Goal: Use online tool/utility: Utilize a website feature to perform a specific function

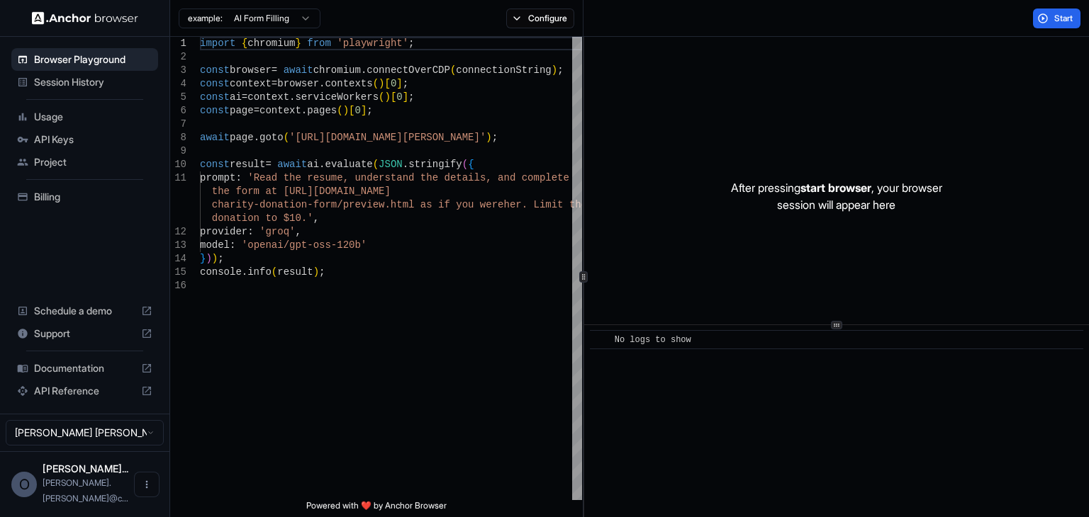
click at [64, 86] on span "Session History" at bounding box center [93, 82] width 118 height 14
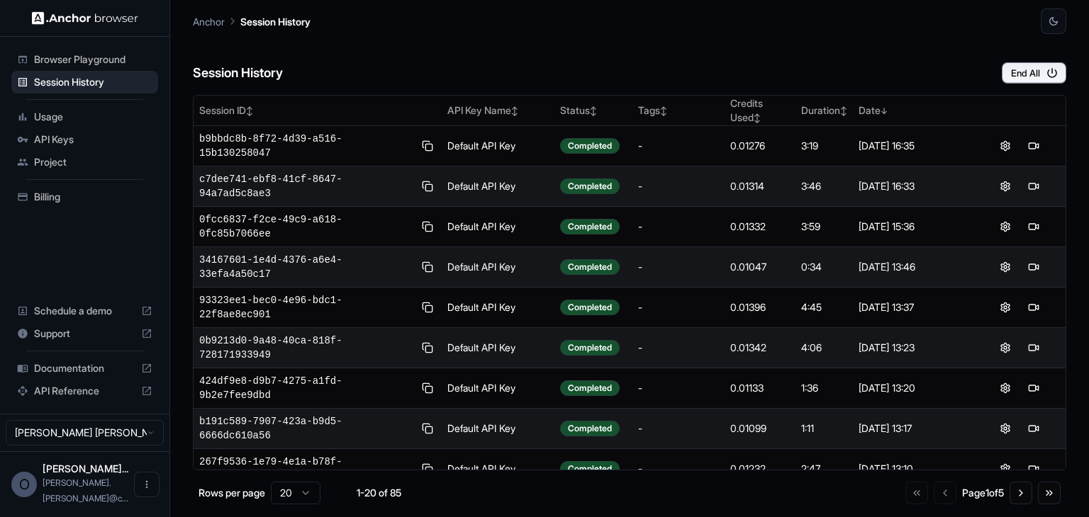
click at [51, 376] on span "Documentation" at bounding box center [84, 369] width 101 height 14
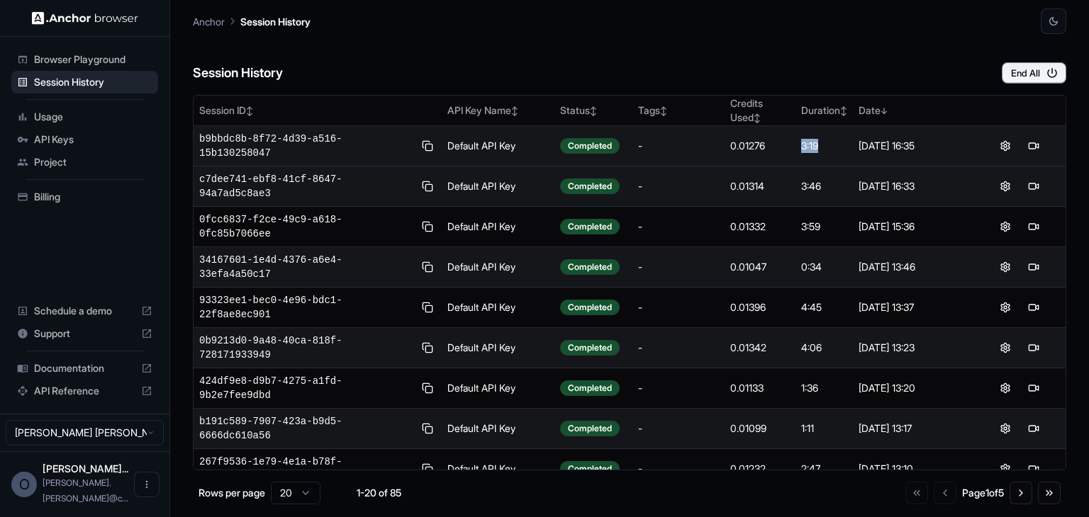
drag, startPoint x: 797, startPoint y: 139, endPoint x: 822, endPoint y: 140, distance: 24.1
click at [822, 140] on div "3:19" at bounding box center [824, 146] width 46 height 14
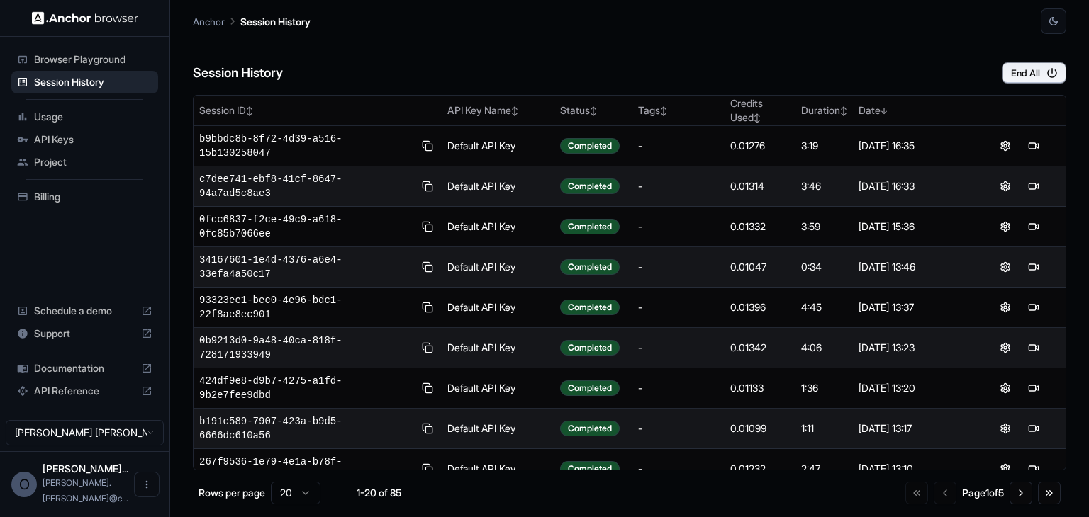
click at [777, 67] on div "Session History End All" at bounding box center [629, 59] width 873 height 50
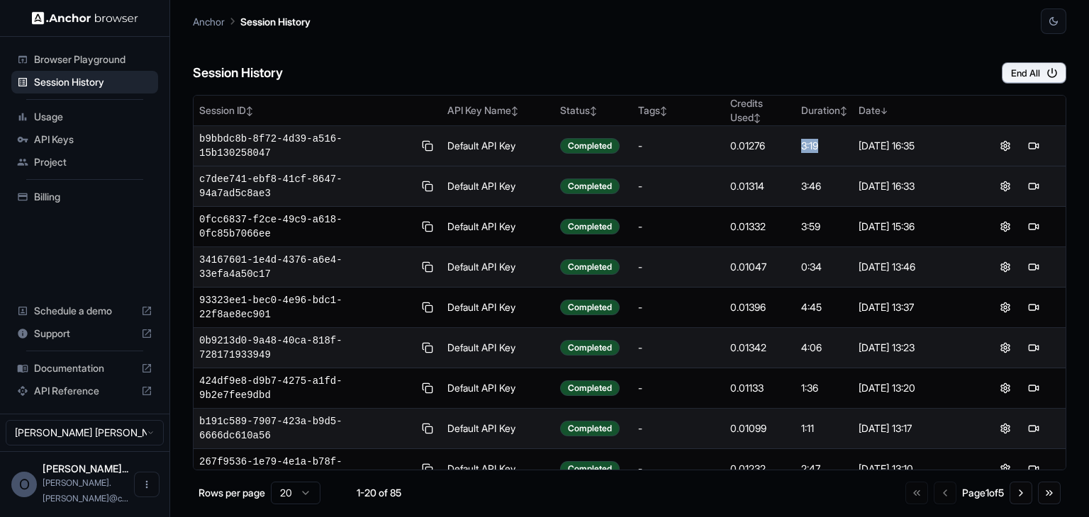
drag, startPoint x: 799, startPoint y: 138, endPoint x: 817, endPoint y: 138, distance: 17.7
click at [817, 139] on div "3:19" at bounding box center [824, 146] width 46 height 14
drag, startPoint x: 740, startPoint y: 140, endPoint x: 764, endPoint y: 141, distance: 24.1
click at [764, 141] on div "0.01276" at bounding box center [760, 146] width 60 height 14
drag, startPoint x: 794, startPoint y: 136, endPoint x: 814, endPoint y: 139, distance: 20.8
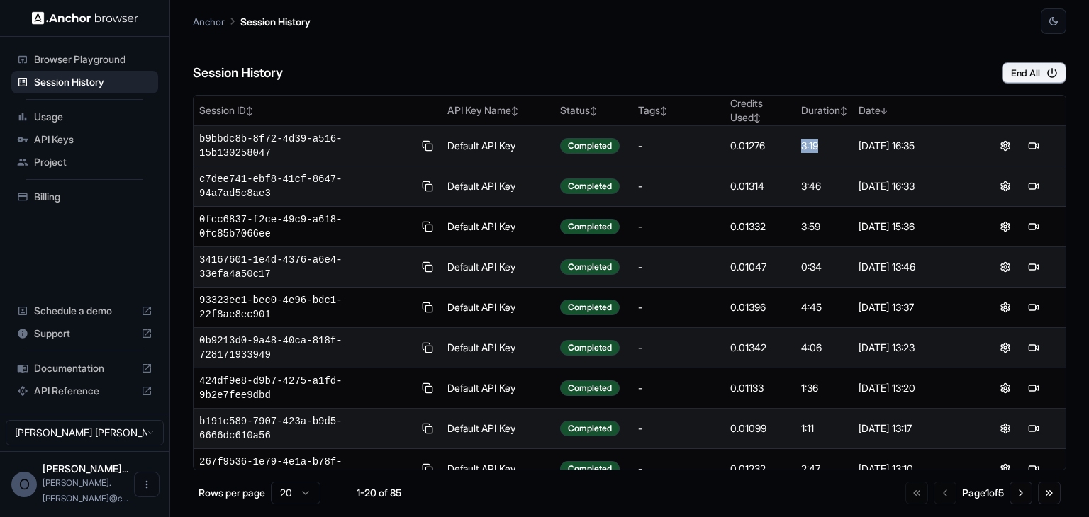
click at [814, 139] on td "3:19" at bounding box center [823, 146] width 57 height 40
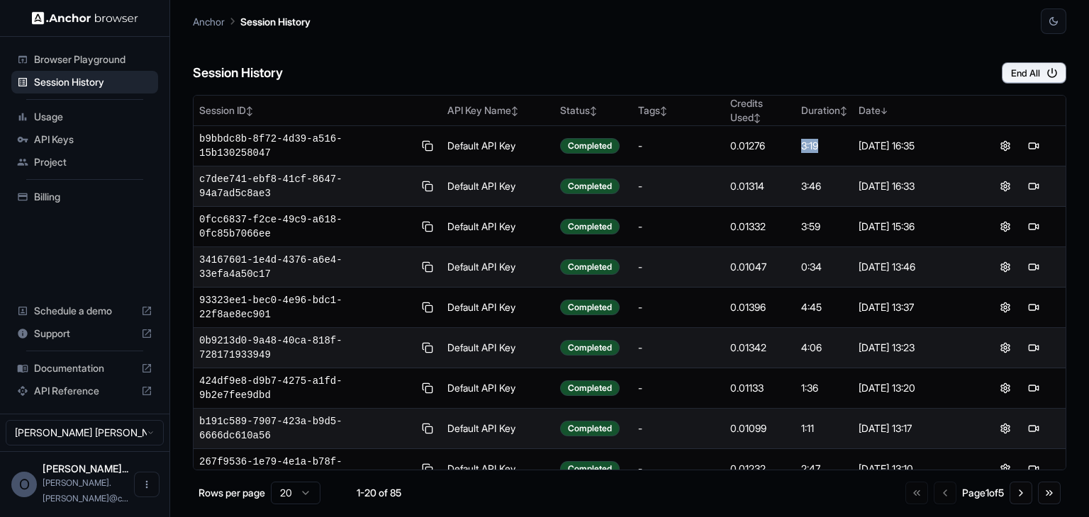
drag, startPoint x: 74, startPoint y: 65, endPoint x: 68, endPoint y: 62, distance: 7.3
click at [74, 65] on span "Browser Playground" at bounding box center [93, 59] width 118 height 14
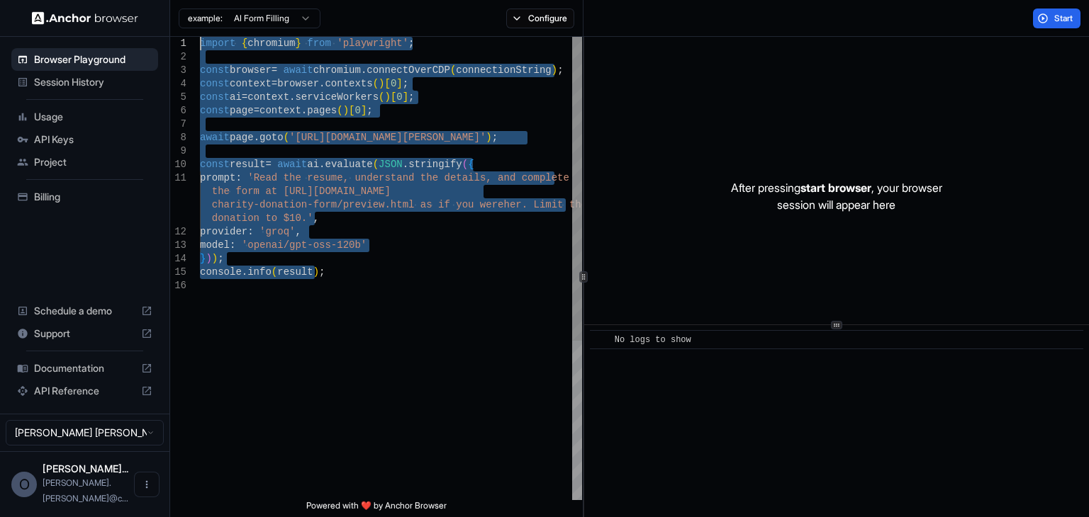
drag, startPoint x: 327, startPoint y: 274, endPoint x: 189, endPoint y: 45, distance: 268.1
click at [200, 45] on div "import { chromium } from 'playwright' ; const browser = await chromium . connec…" at bounding box center [391, 390] width 382 height 706
click at [443, 119] on div "import { chromium } from 'playwright' ; const browser = await chromium . connec…" at bounding box center [391, 390] width 382 height 706
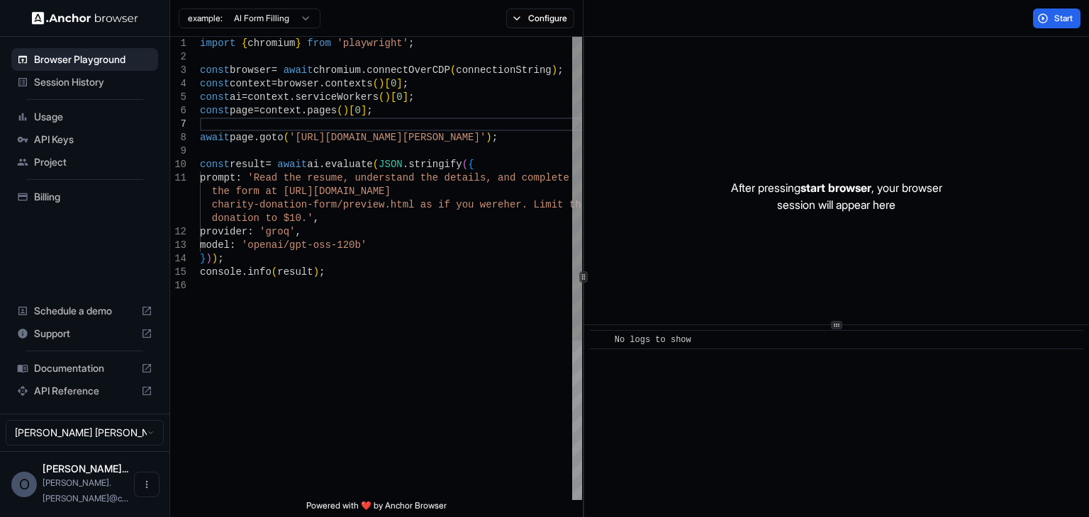
type textarea "**********"
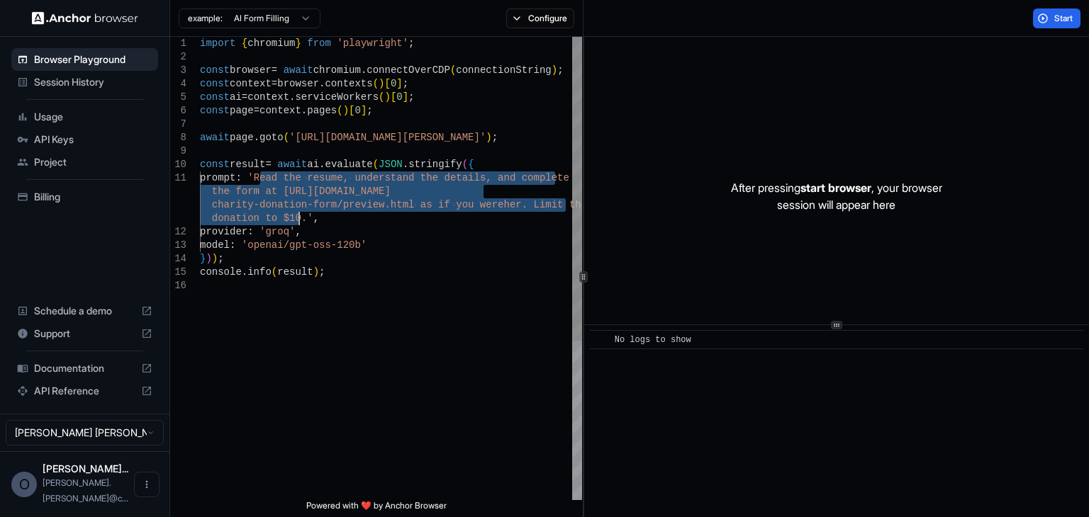
drag, startPoint x: 258, startPoint y: 177, endPoint x: 298, endPoint y: 218, distance: 57.7
click at [298, 218] on div "import { chromium } from 'playwright' ; const browser = await chromium . connec…" at bounding box center [391, 390] width 382 height 706
click at [1058, 15] on span "Start" at bounding box center [1064, 18] width 20 height 11
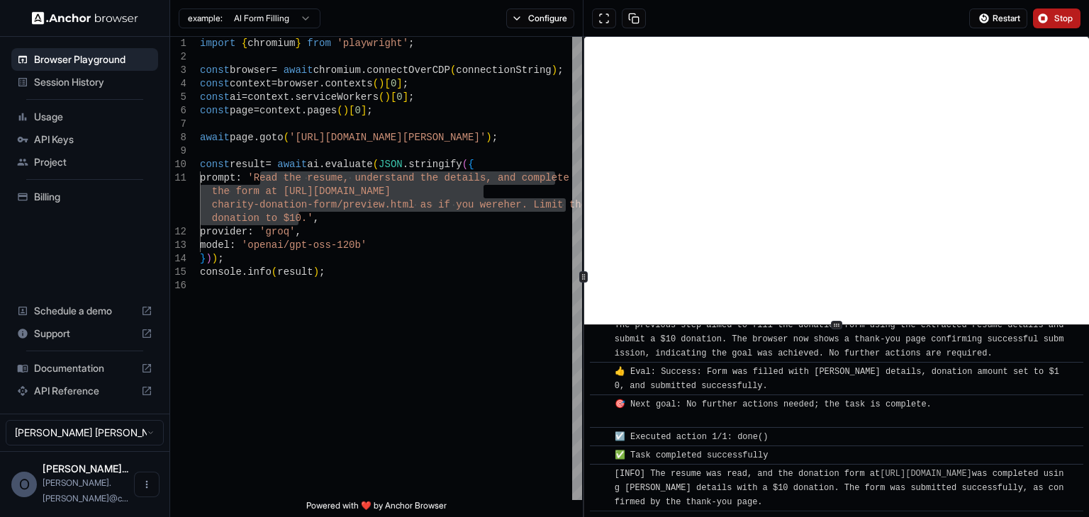
scroll to position [908, 0]
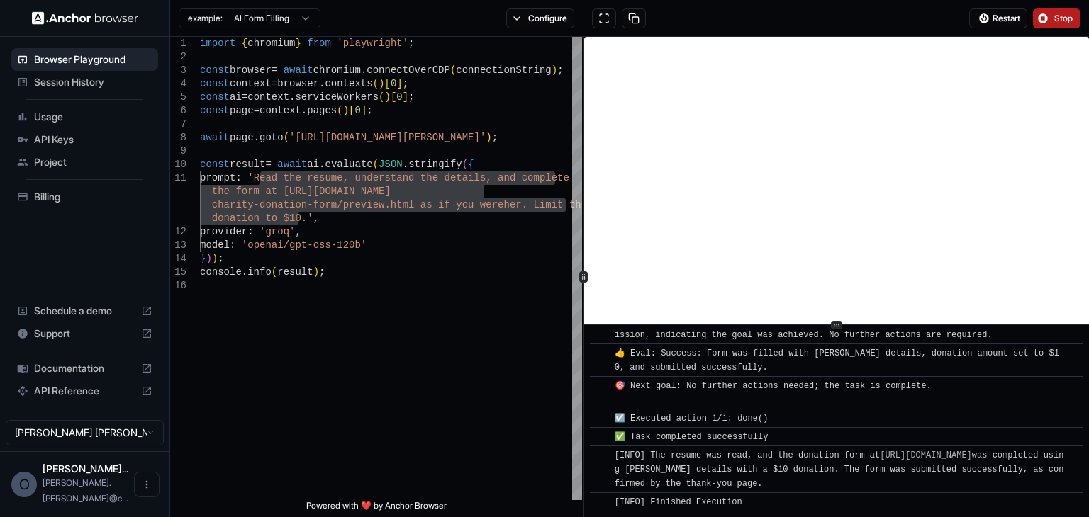
click at [1054, 22] on span "Stop" at bounding box center [1064, 18] width 20 height 11
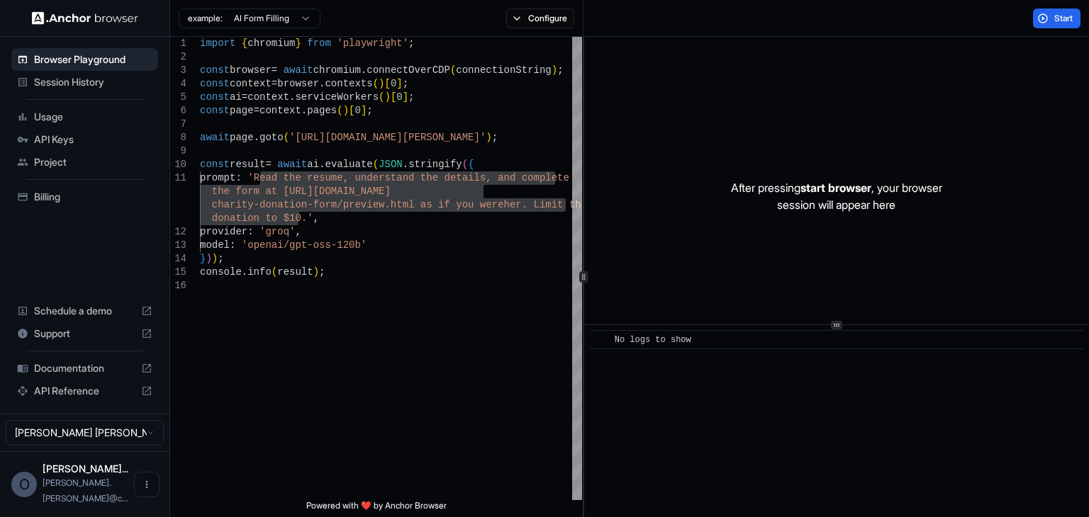
click at [57, 94] on ul "Browser Playground Session History Usage API Keys Project Billing" at bounding box center [85, 129] width 158 height 172
click at [57, 91] on div "Session History" at bounding box center [84, 82] width 147 height 23
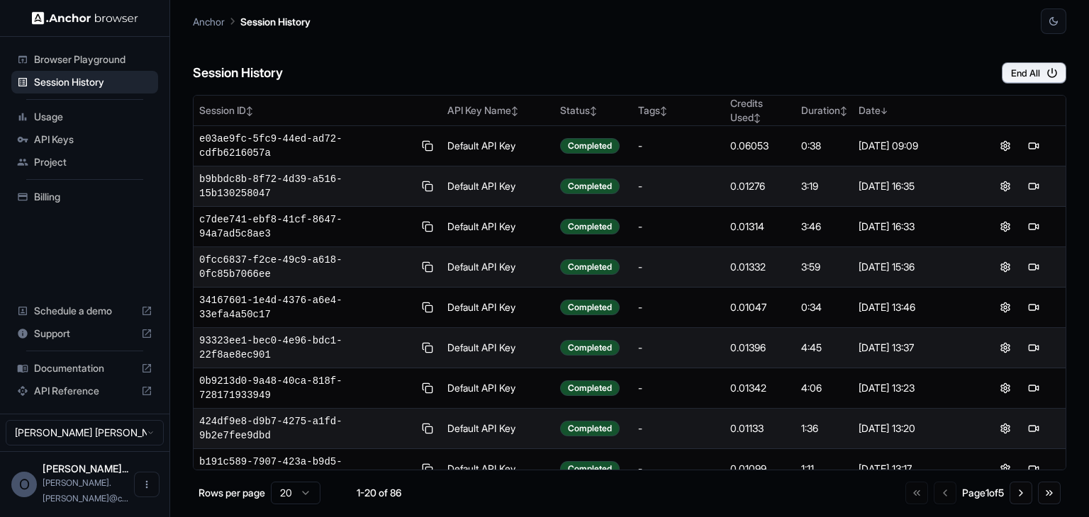
click at [68, 120] on span "Usage" at bounding box center [93, 117] width 118 height 14
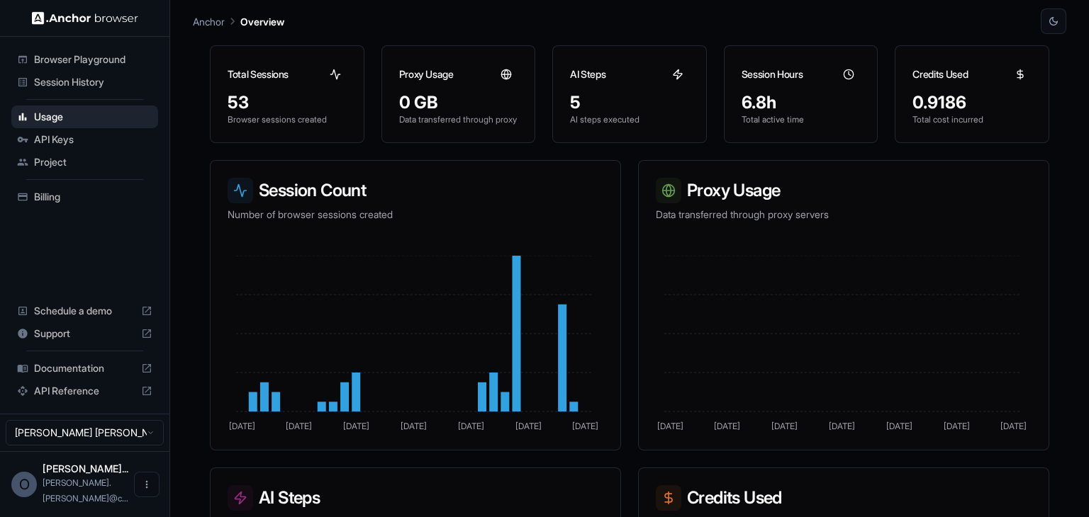
scroll to position [71, 0]
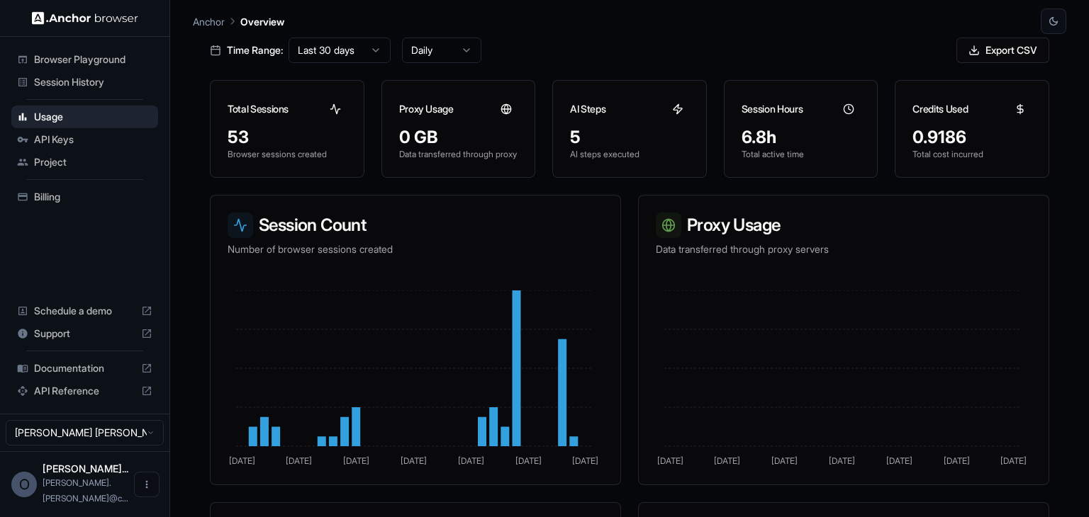
click at [79, 188] on div "Billing" at bounding box center [84, 197] width 147 height 23
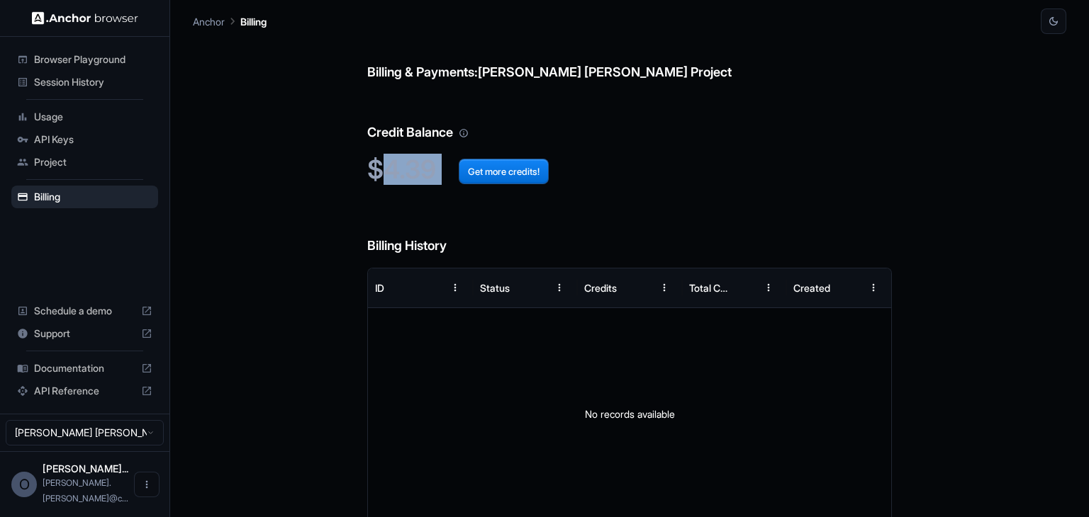
drag, startPoint x: 388, startPoint y: 171, endPoint x: 437, endPoint y: 171, distance: 48.2
click at [437, 171] on h2 "$4.39 Get more credits!" at bounding box center [629, 170] width 524 height 30
click at [493, 288] on div "Status" at bounding box center [495, 288] width 30 height 12
drag, startPoint x: 382, startPoint y: 162, endPoint x: 433, endPoint y: 160, distance: 51.1
click at [433, 160] on h2 "$4.39 Get more credits!" at bounding box center [629, 170] width 524 height 30
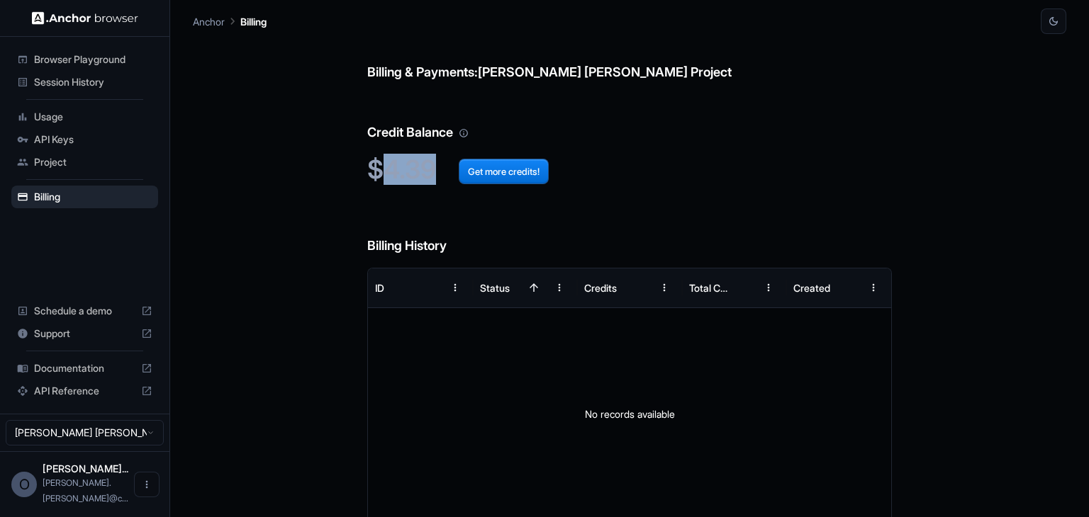
click at [74, 60] on span "Browser Playground" at bounding box center [93, 59] width 118 height 14
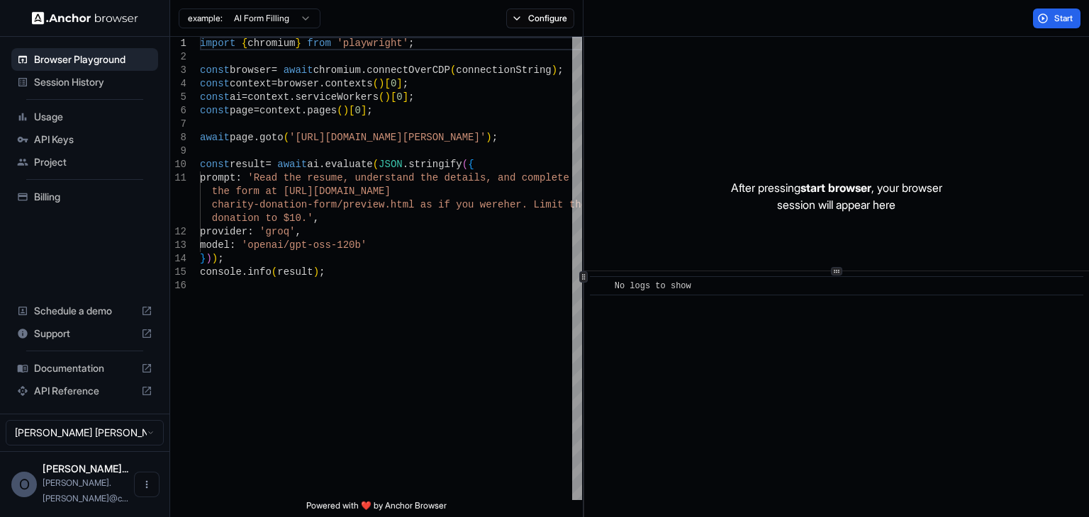
click at [834, 272] on div "After pressing start browser , your browser session will appear here ​ No logs …" at bounding box center [836, 277] width 505 height 481
click at [785, 276] on div "After pressing start browser , your browser session will appear here ​ No logs …" at bounding box center [836, 277] width 505 height 481
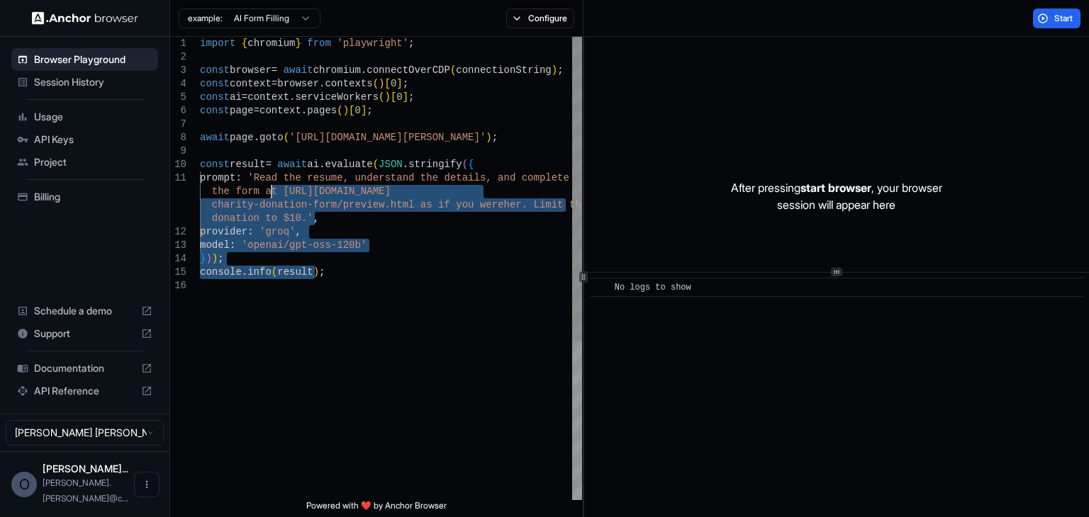
type textarea "**********"
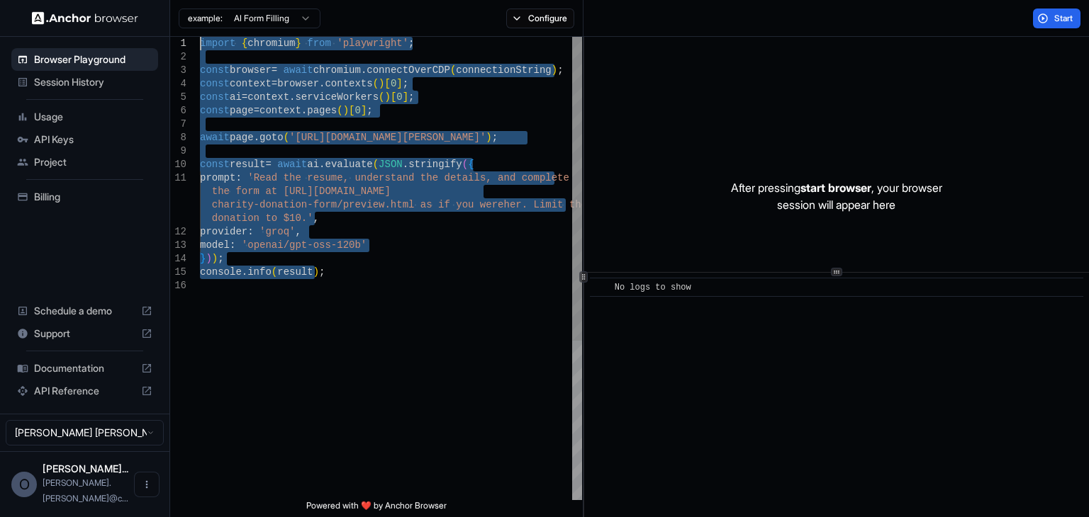
drag, startPoint x: 326, startPoint y: 276, endPoint x: 142, endPoint y: -5, distance: 336.4
click at [200, 37] on div "import { chromium } from 'playwright' ; const browser = await chromium . connec…" at bounding box center [391, 390] width 382 height 706
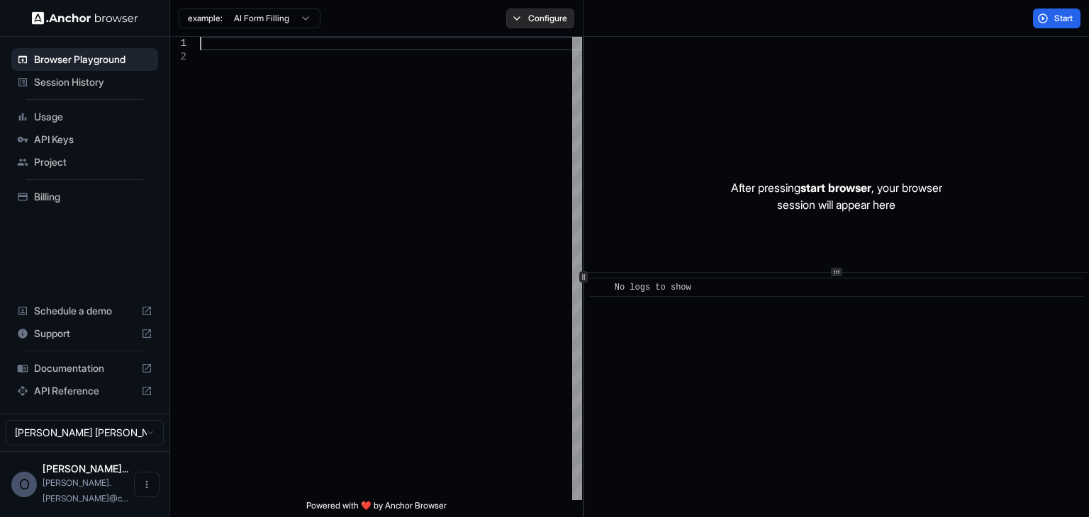
click at [531, 16] on button "Configure" at bounding box center [540, 19] width 69 height 20
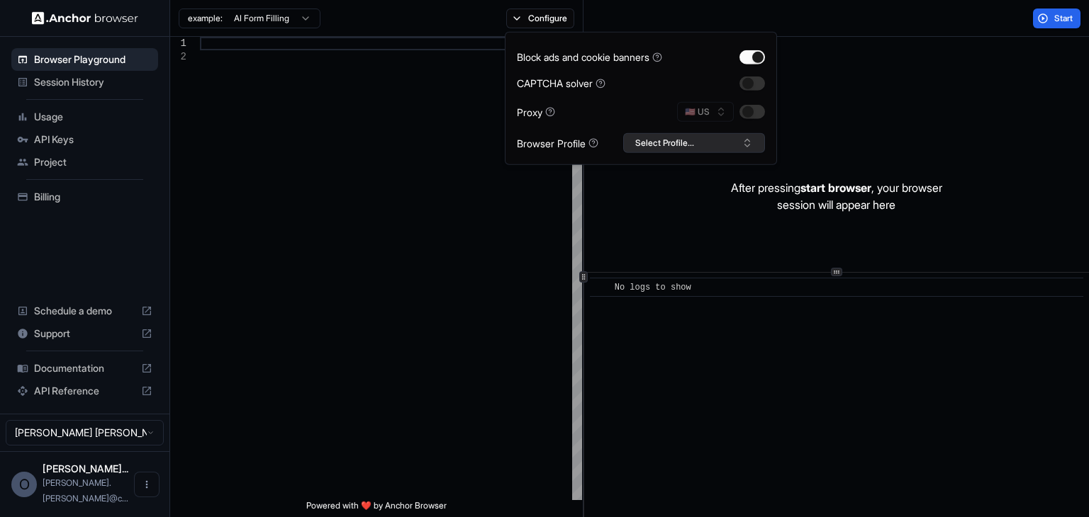
click at [762, 145] on button "Select Profile..." at bounding box center [694, 143] width 142 height 20
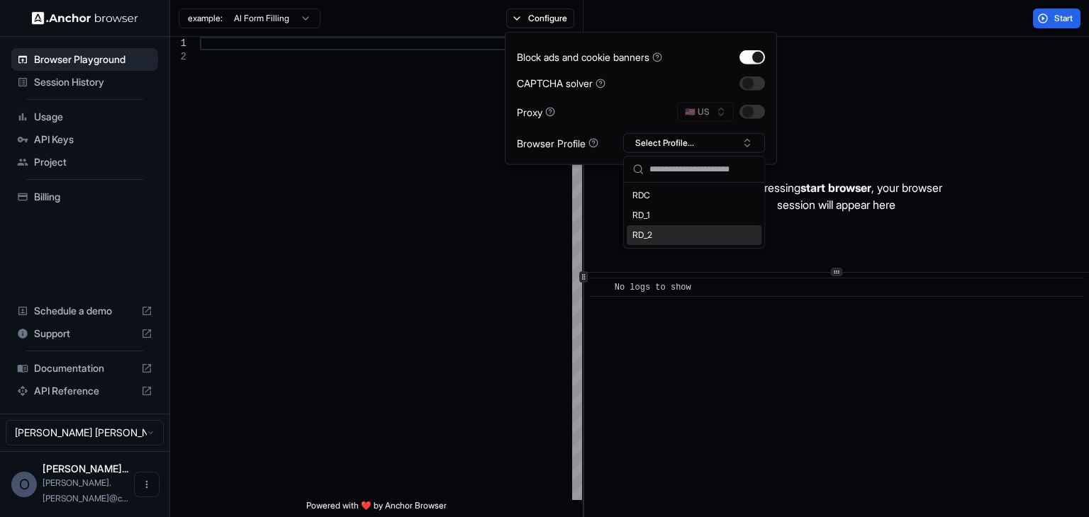
click at [652, 231] on div "RD_2" at bounding box center [694, 235] width 135 height 20
click at [954, 77] on div "After pressing start browser , your browser session will appear here" at bounding box center [836, 196] width 505 height 319
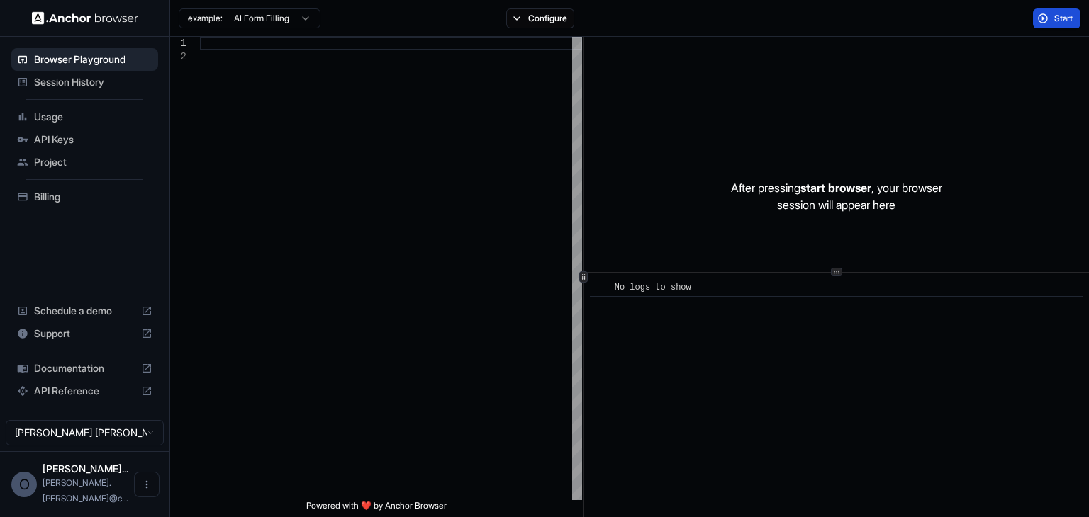
click at [1057, 21] on span "Start" at bounding box center [1064, 18] width 20 height 11
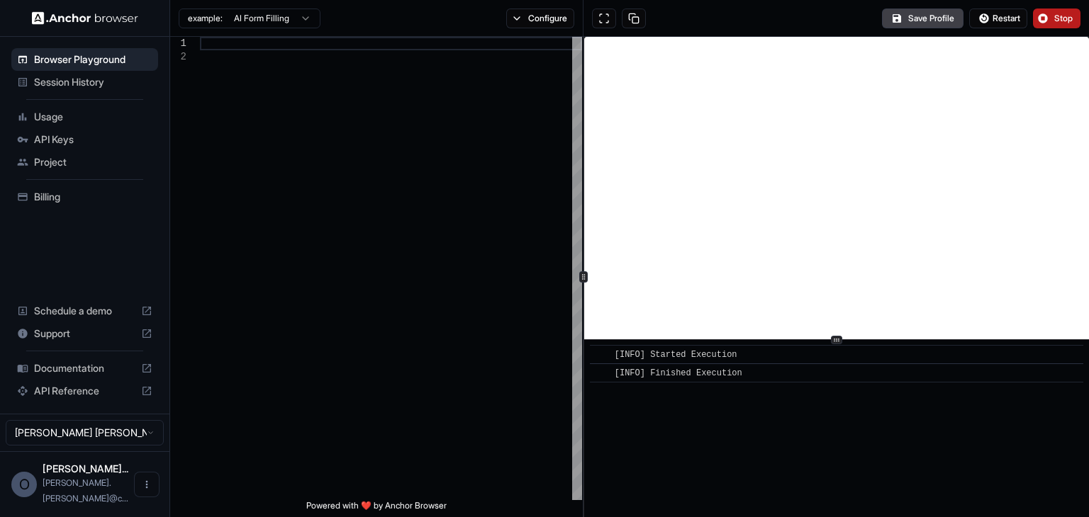
click at [740, 342] on div "​ [INFO] Started Execution ​ [INFO] Finished Execution" at bounding box center [836, 277] width 505 height 481
click at [342, 158] on div at bounding box center [391, 275] width 382 height 477
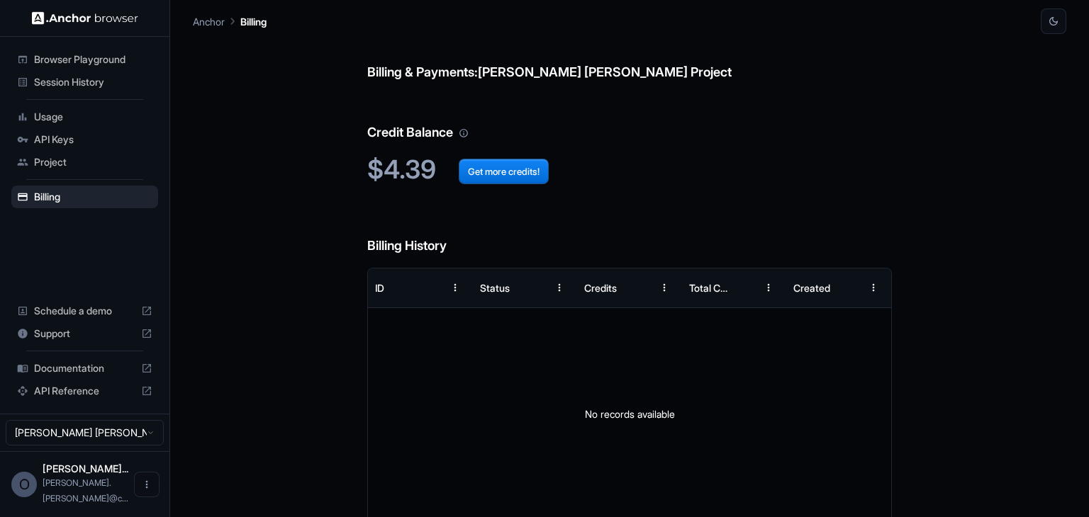
click at [77, 60] on span "Browser Playground" at bounding box center [93, 59] width 118 height 14
click at [85, 62] on span "Browser Playground" at bounding box center [93, 59] width 118 height 14
click at [108, 60] on span "Browser Playground" at bounding box center [93, 59] width 118 height 14
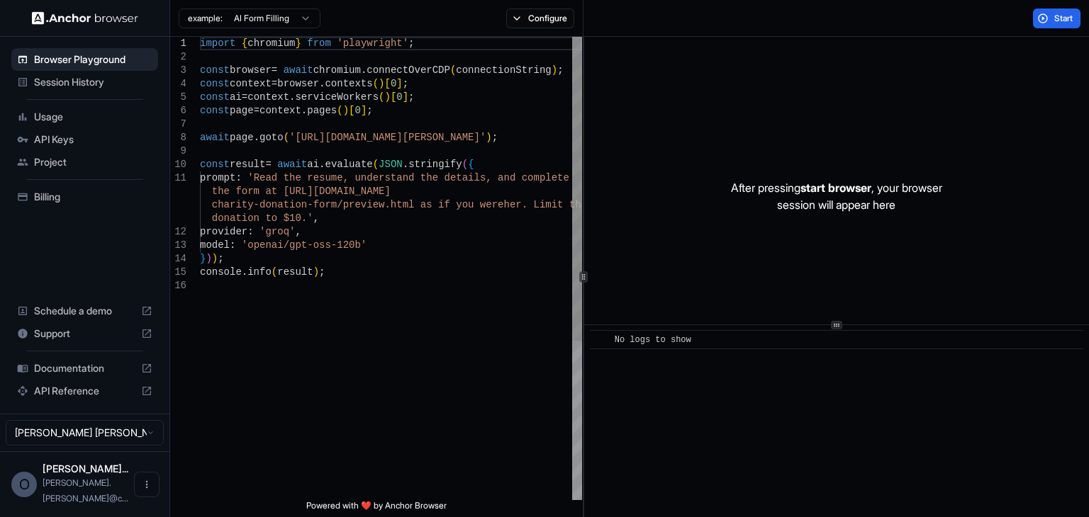
type textarea "**********"
drag, startPoint x: 303, startPoint y: 217, endPoint x: 257, endPoint y: 214, distance: 46.9
click at [257, 214] on div "import { chromium } from 'playwright' ; const browser = await chromium . connec…" at bounding box center [391, 390] width 382 height 706
click at [273, 230] on div "import { chromium } from 'playwright' ; const browser = await chromium . connec…" at bounding box center [391, 390] width 382 height 706
click at [290, 228] on div "import { chromium } from 'playwright' ; const browser = await chromium . connec…" at bounding box center [391, 390] width 382 height 706
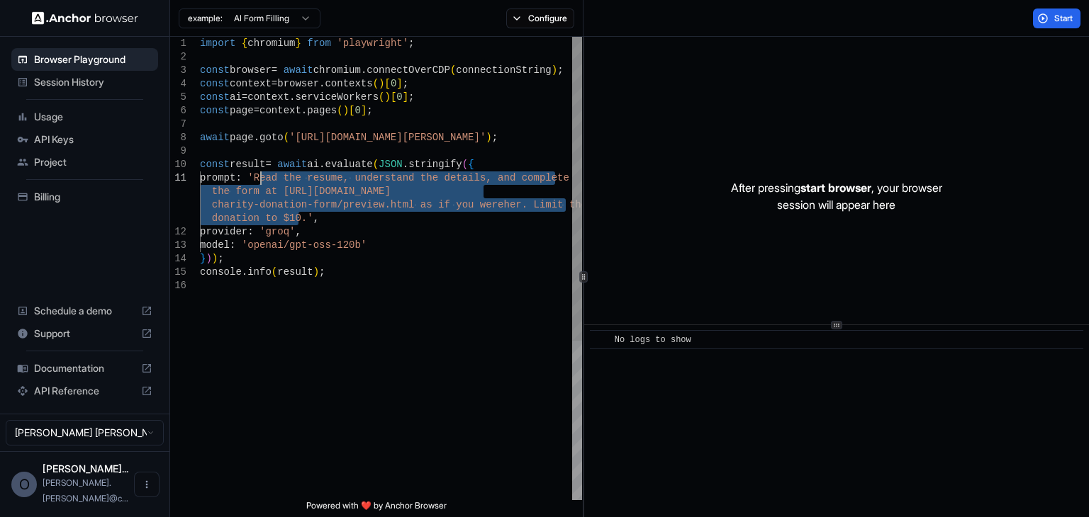
drag, startPoint x: 298, startPoint y: 214, endPoint x: 259, endPoint y: 177, distance: 53.7
click at [259, 177] on div "import { chromium } from 'playwright' ; const browser = await chromium . connec…" at bounding box center [391, 390] width 382 height 706
click at [284, 197] on div "import { chromium } from 'playwright' ; const browser = await chromium . connec…" at bounding box center [391, 390] width 382 height 706
drag, startPoint x: 301, startPoint y: 222, endPoint x: 259, endPoint y: 178, distance: 60.7
click at [259, 178] on div "import { chromium } from 'playwright' ; const browser = await chromium . connec…" at bounding box center [391, 390] width 382 height 706
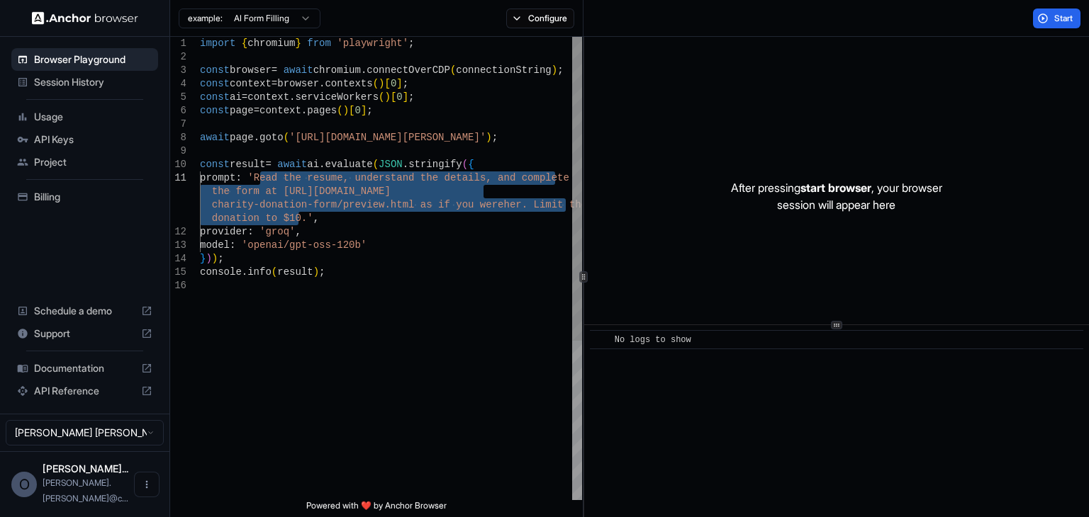
click at [264, 186] on div "import { chromium } from 'playwright' ; const browser = await chromium . connec…" at bounding box center [391, 390] width 382 height 706
drag, startPoint x: 260, startPoint y: 176, endPoint x: 296, endPoint y: 220, distance: 56.9
click at [296, 220] on div "import { chromium } from 'playwright' ; const browser = await chromium . connec…" at bounding box center [391, 390] width 382 height 706
